Goal: Information Seeking & Learning: Find specific page/section

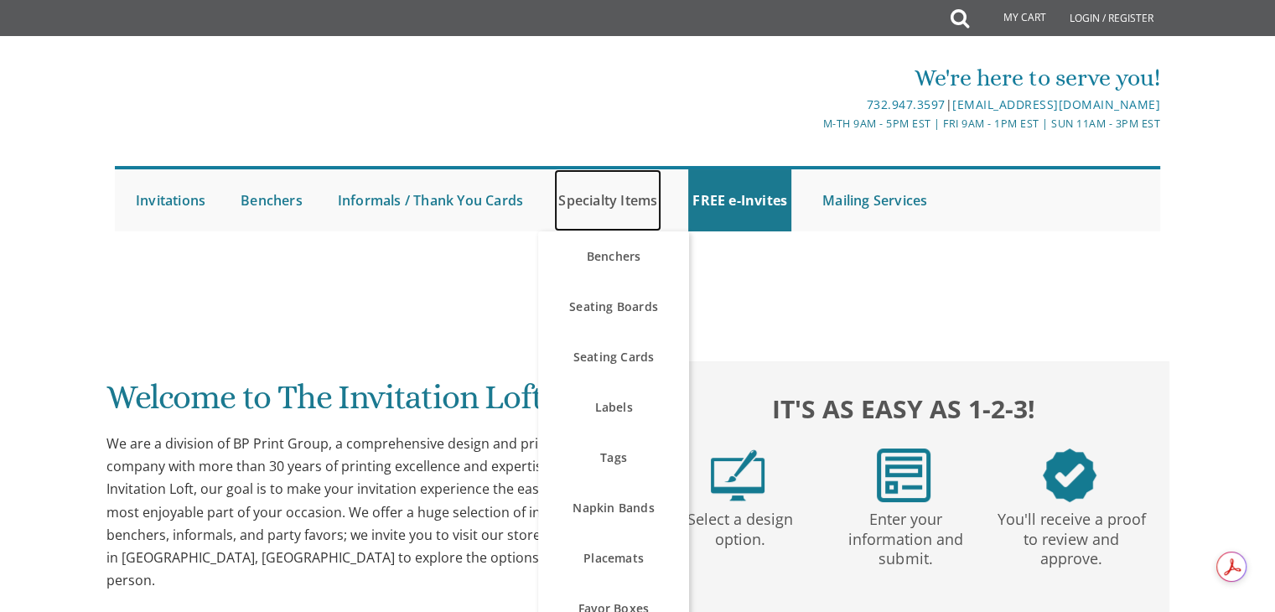
click at [620, 200] on link "Specialty Items" at bounding box center [607, 200] width 107 height 62
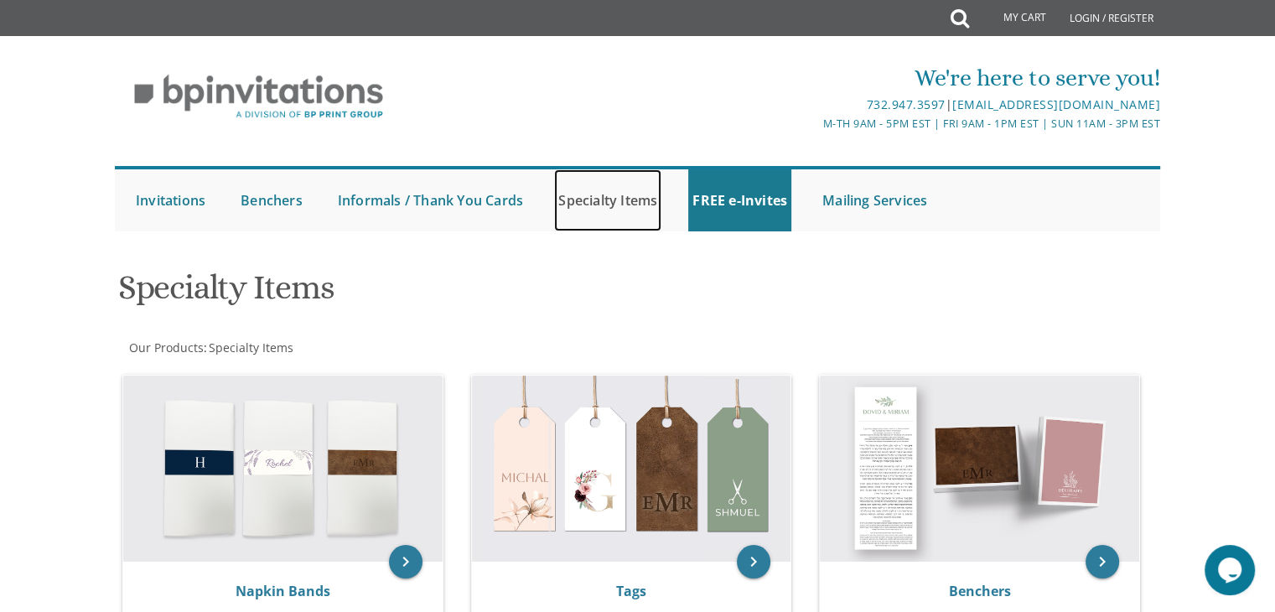
click at [623, 194] on link "Specialty Items" at bounding box center [607, 200] width 107 height 62
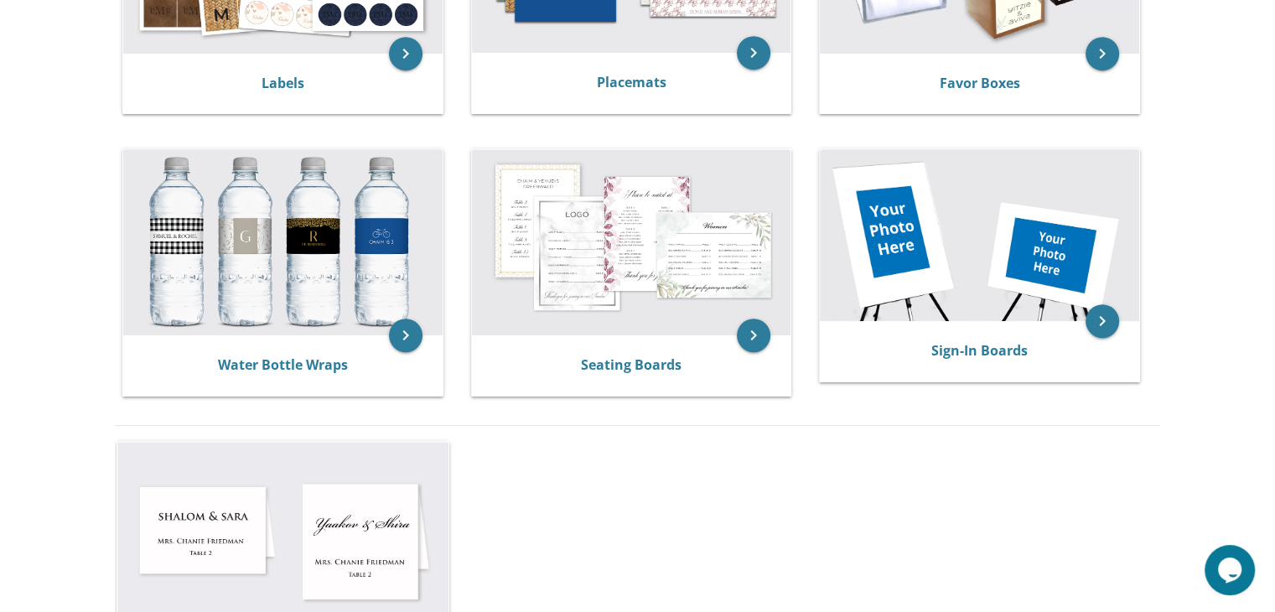
scroll to position [781, 0]
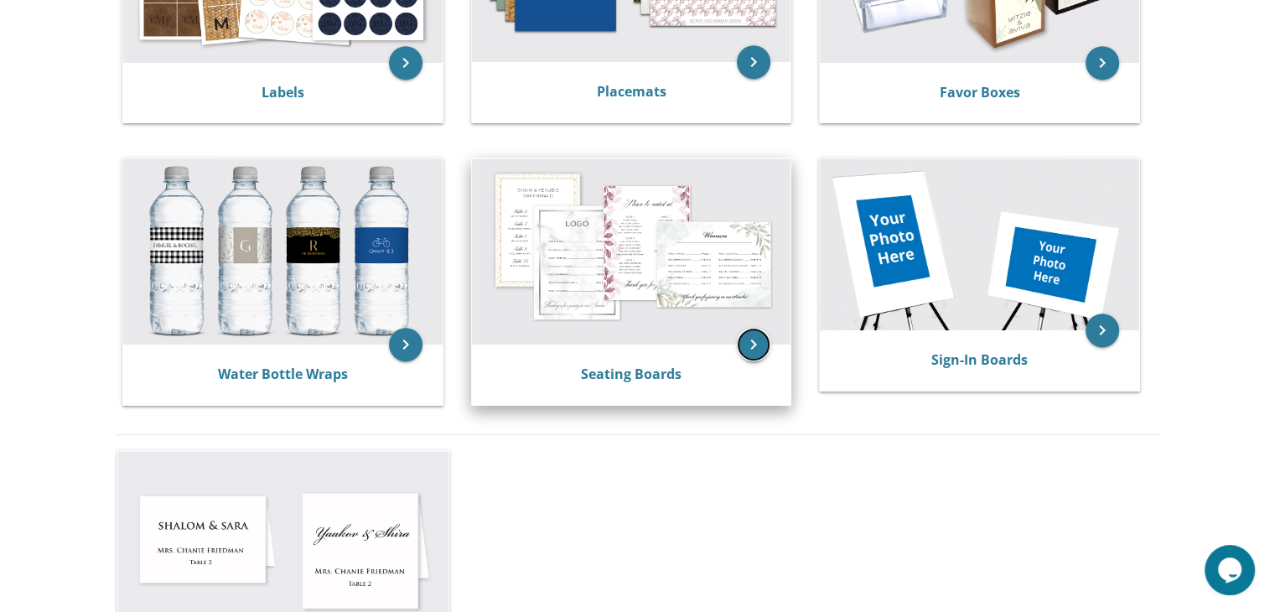
click at [756, 345] on icon "keyboard_arrow_right" at bounding box center [754, 345] width 34 height 34
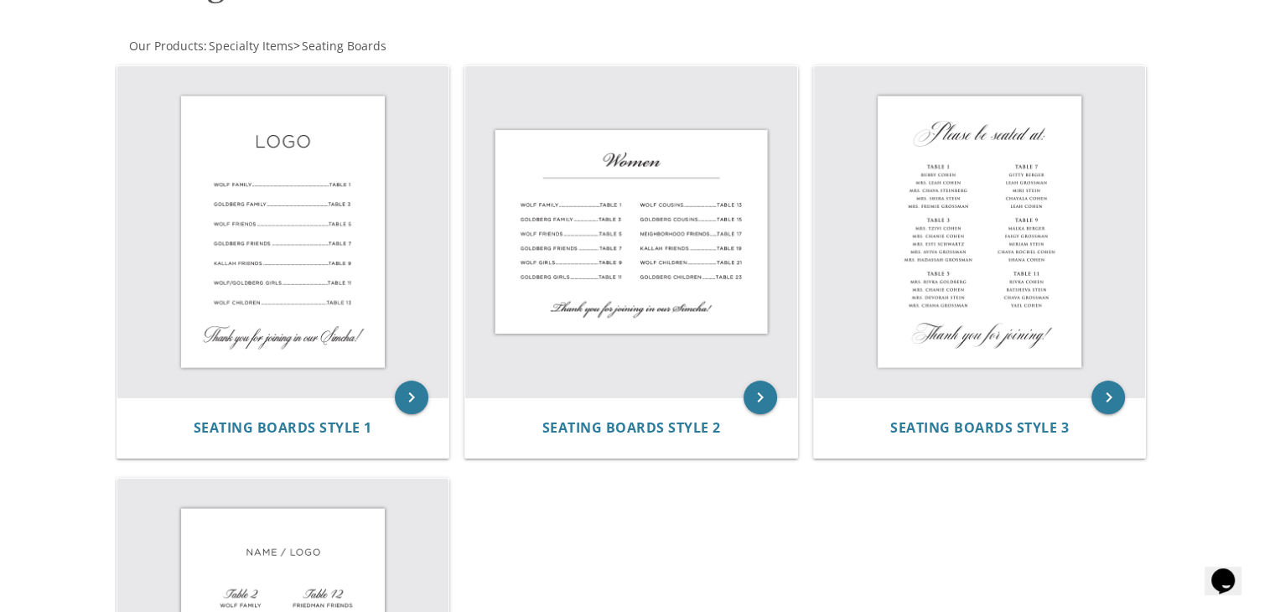
scroll to position [298, 0]
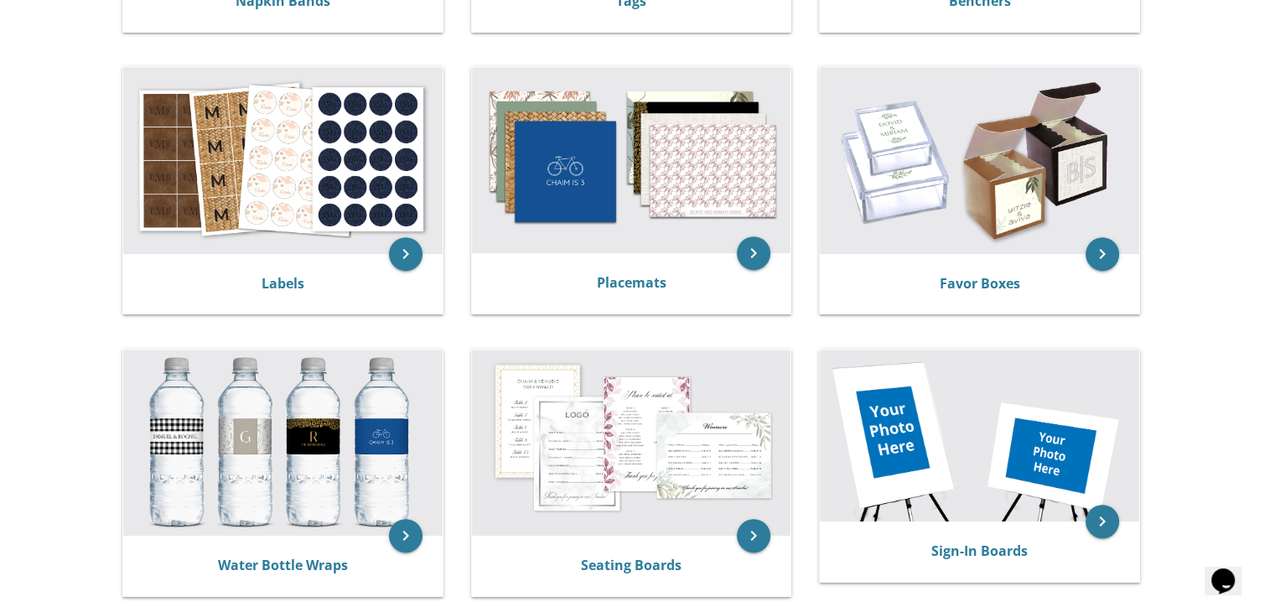
scroll to position [570, 0]
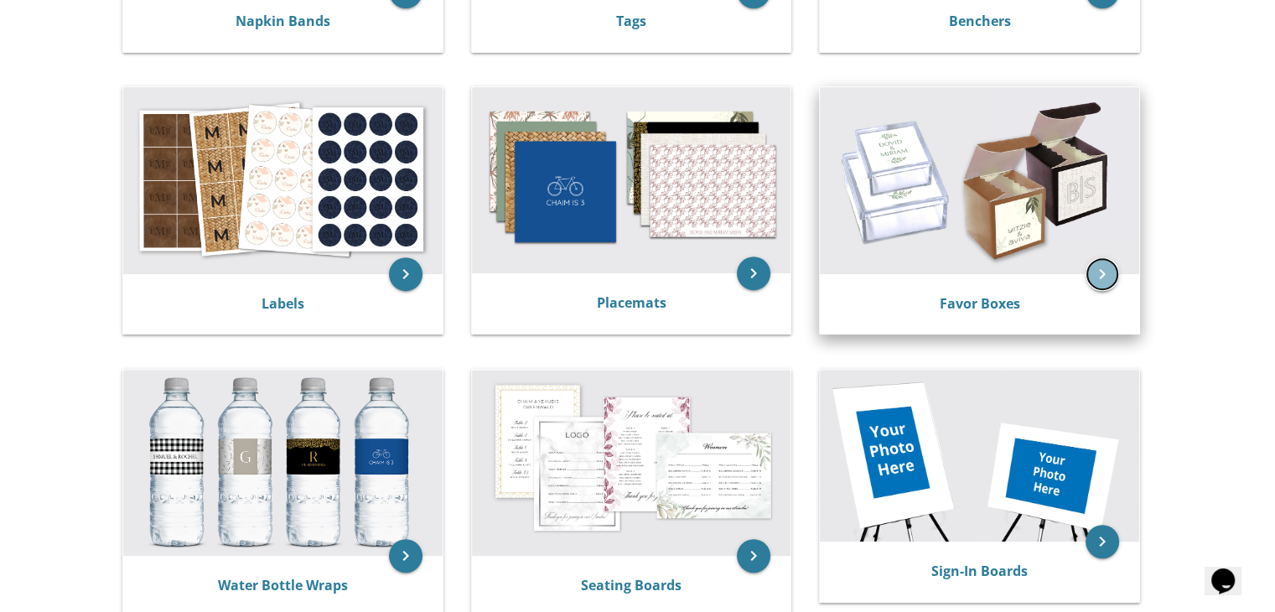
click at [1108, 278] on icon "keyboard_arrow_right" at bounding box center [1102, 274] width 34 height 34
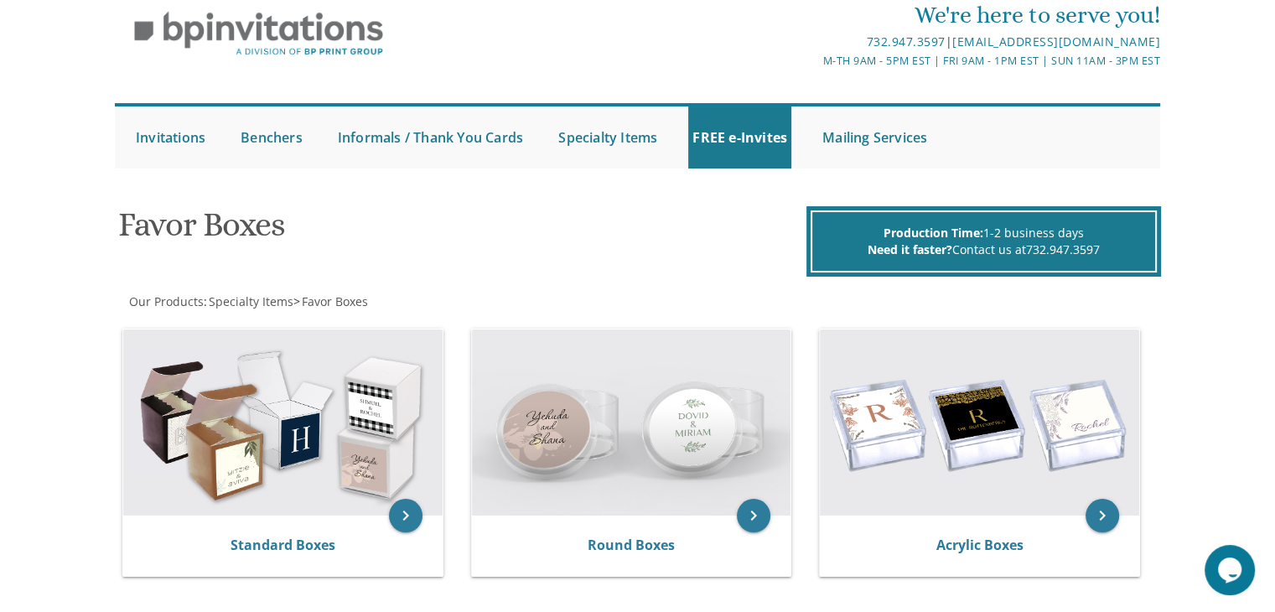
scroll to position [7, 0]
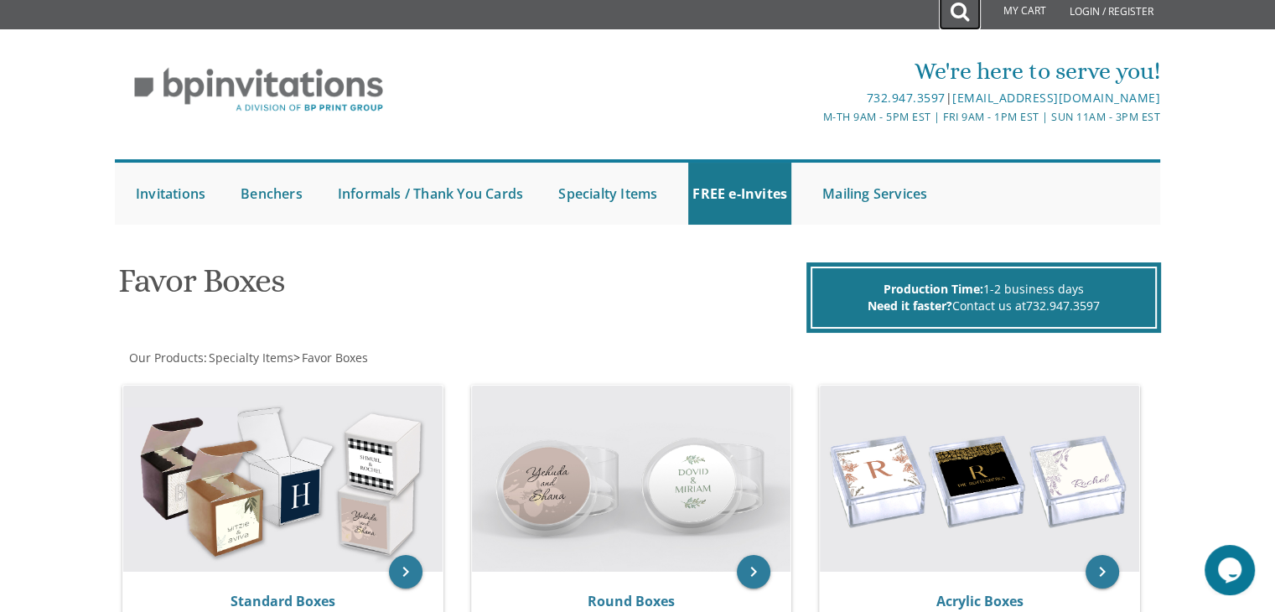
click at [947, 10] on link at bounding box center [960, 11] width 42 height 37
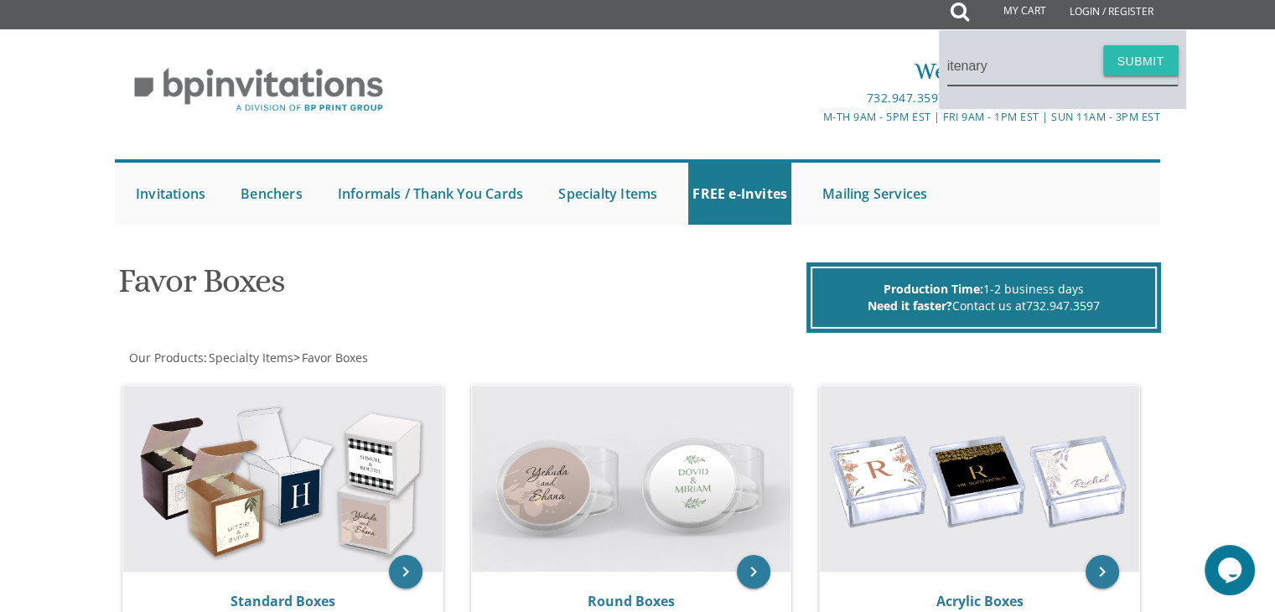
type input "itenary"
click at [1120, 61] on button "Submit" at bounding box center [1140, 60] width 75 height 30
